Goal: Task Accomplishment & Management: Use online tool/utility

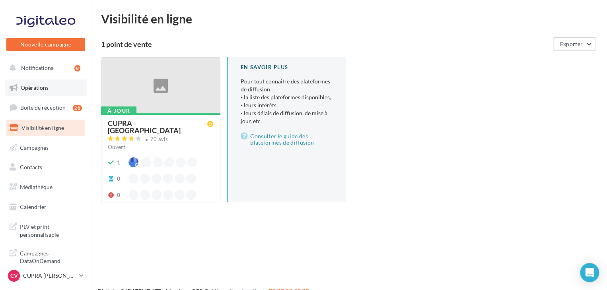
click at [54, 85] on link "Opérations" at bounding box center [46, 88] width 82 height 17
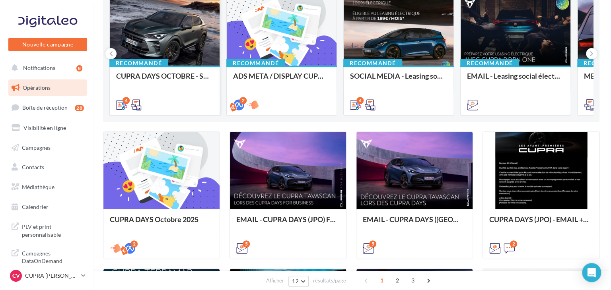
scroll to position [101, 0]
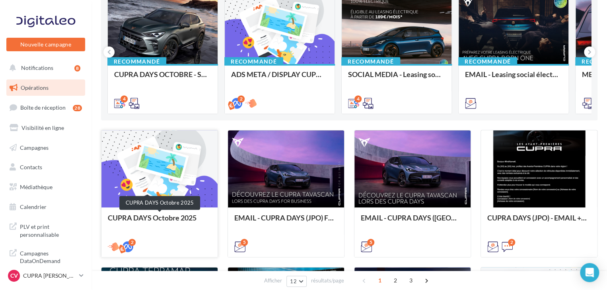
click at [168, 221] on div "CUPRA DAYS Octobre 2025" at bounding box center [159, 222] width 103 height 16
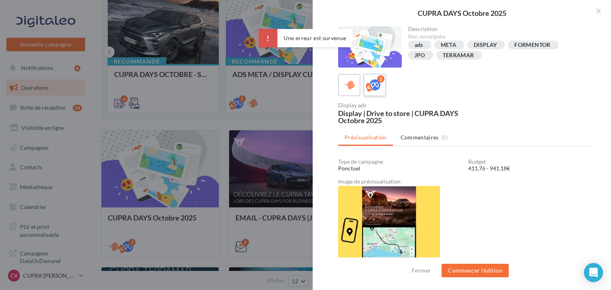
click at [379, 89] on icon at bounding box center [375, 86] width 12 height 12
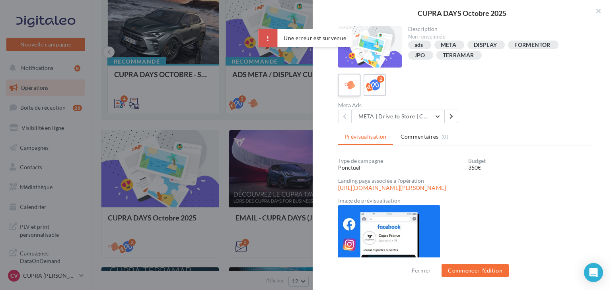
click at [354, 80] on icon at bounding box center [349, 86] width 12 height 12
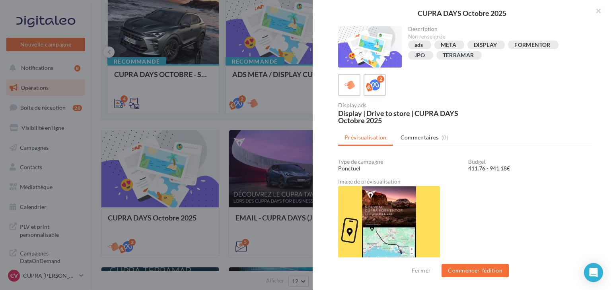
scroll to position [10, 0]
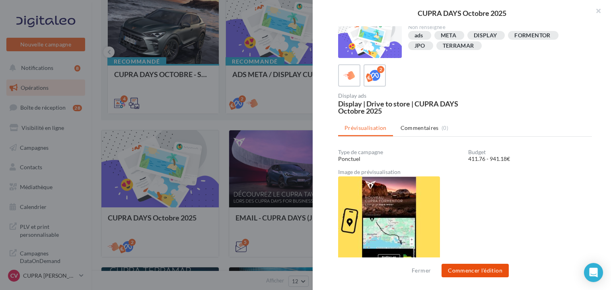
click at [493, 268] on button "Commencer l'édition" at bounding box center [474, 271] width 67 height 14
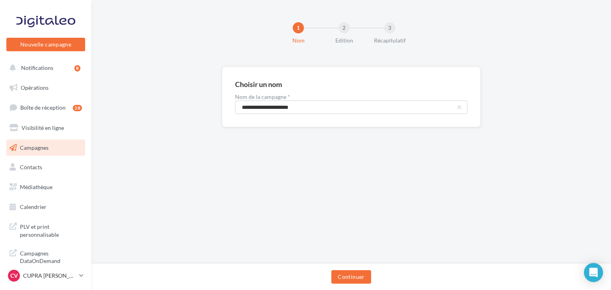
click at [356, 270] on div "Continuer" at bounding box center [350, 277] width 519 height 27
click at [362, 274] on button "Continuer" at bounding box center [350, 277] width 39 height 14
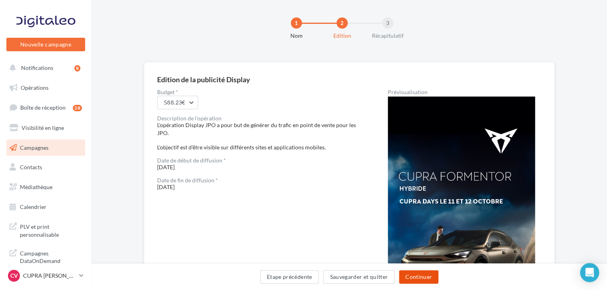
scroll to position [4, 0]
click at [429, 277] on button "Continuer" at bounding box center [418, 277] width 39 height 14
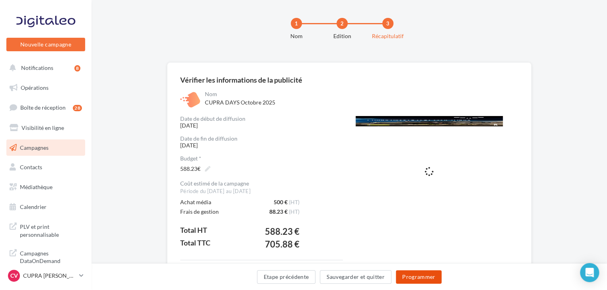
click at [429, 277] on button "Programmer" at bounding box center [419, 277] width 46 height 14
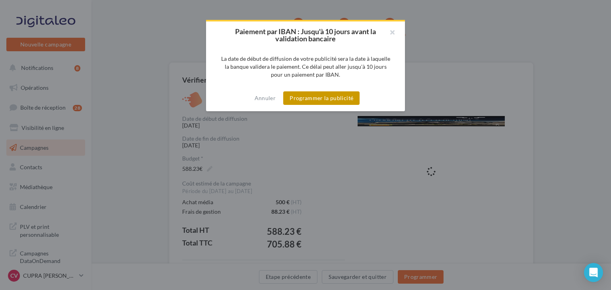
click at [339, 97] on button "Programmer la publicité" at bounding box center [321, 98] width 76 height 14
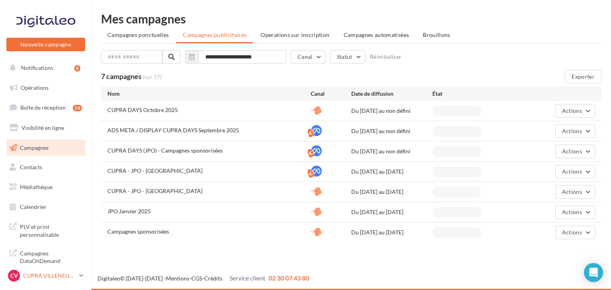
click at [69, 277] on p "CUPRA VILLENEUVE" at bounding box center [49, 276] width 53 height 8
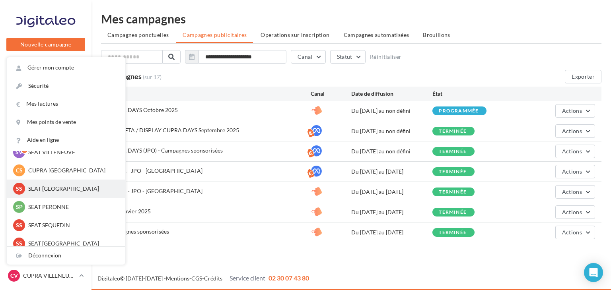
scroll to position [55, 0]
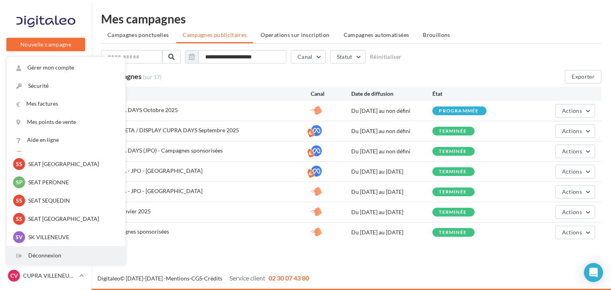
click at [47, 255] on div "Déconnexion" at bounding box center [66, 256] width 118 height 18
